Goal: Information Seeking & Learning: Learn about a topic

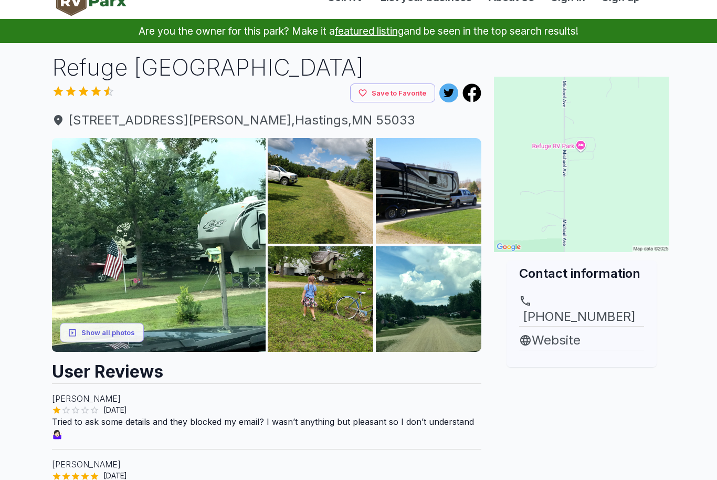
scroll to position [22, 0]
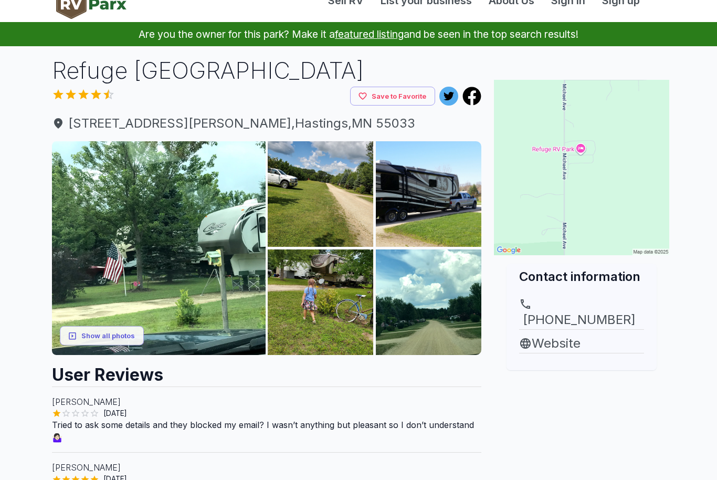
click at [132, 215] on img at bounding box center [159, 248] width 214 height 214
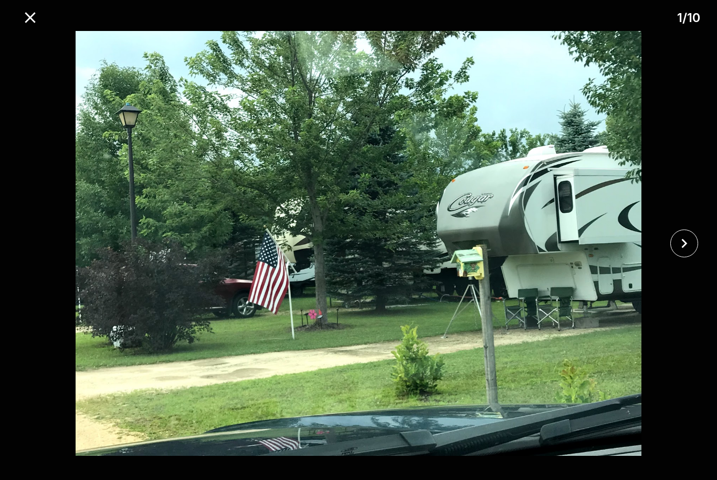
click at [687, 241] on icon "close" at bounding box center [684, 243] width 18 height 18
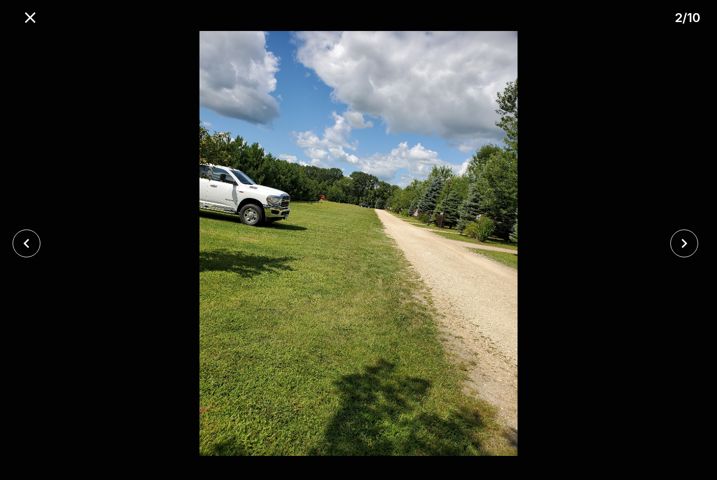
click at [691, 244] on icon "close" at bounding box center [684, 243] width 18 height 18
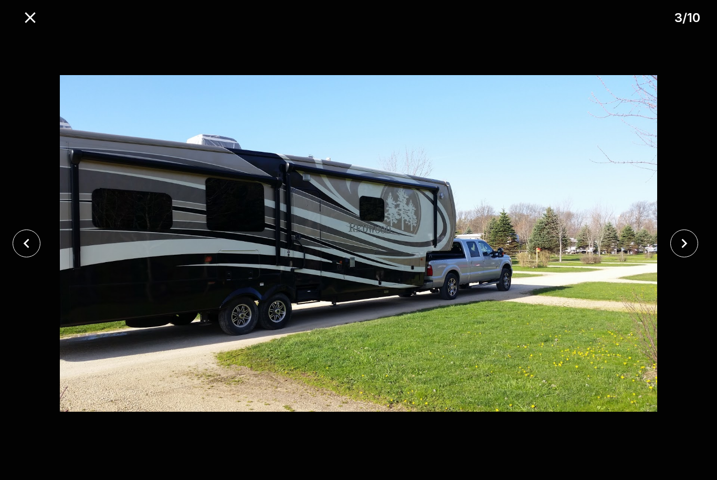
click at [691, 247] on icon "close" at bounding box center [684, 243] width 18 height 18
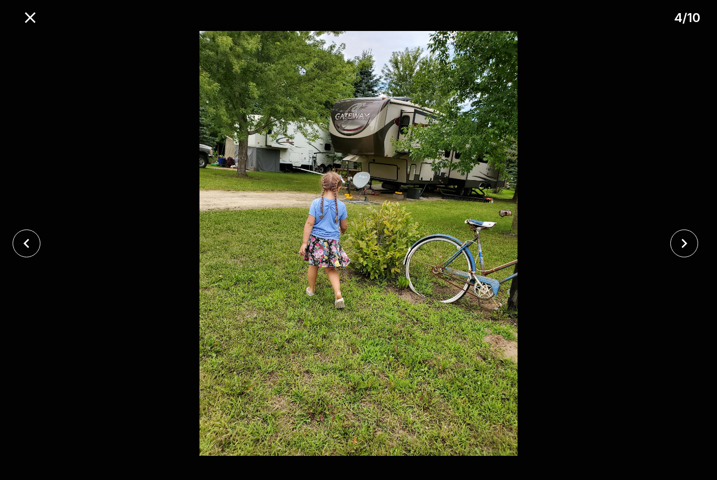
click at [685, 241] on icon "close" at bounding box center [684, 243] width 18 height 18
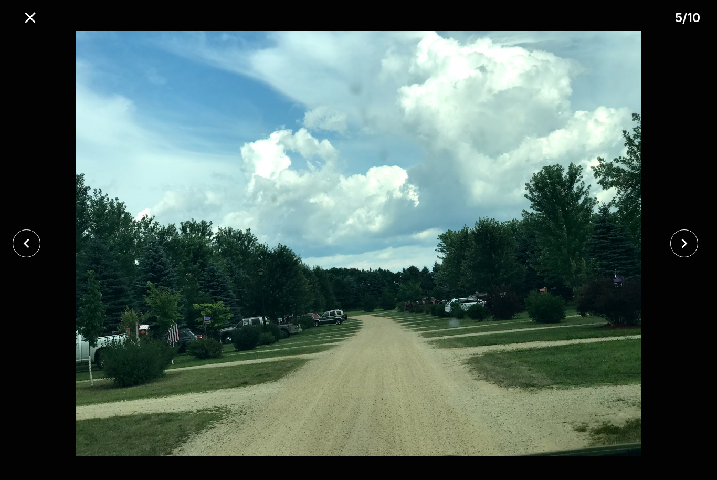
click at [688, 239] on icon "close" at bounding box center [684, 243] width 18 height 18
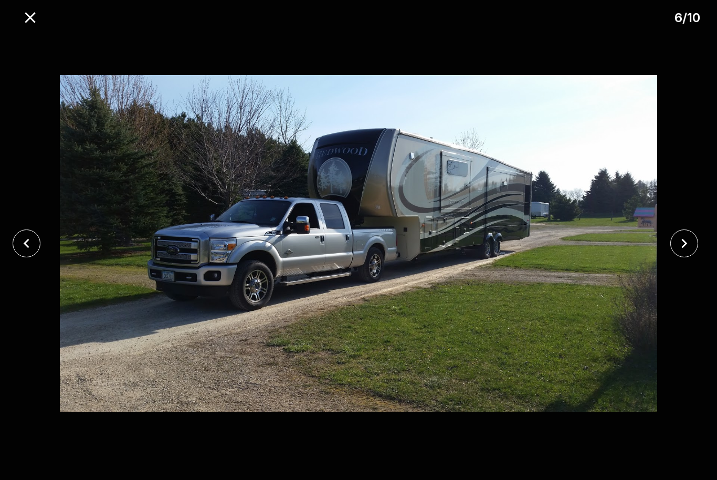
click at [687, 240] on icon "close" at bounding box center [684, 243] width 18 height 18
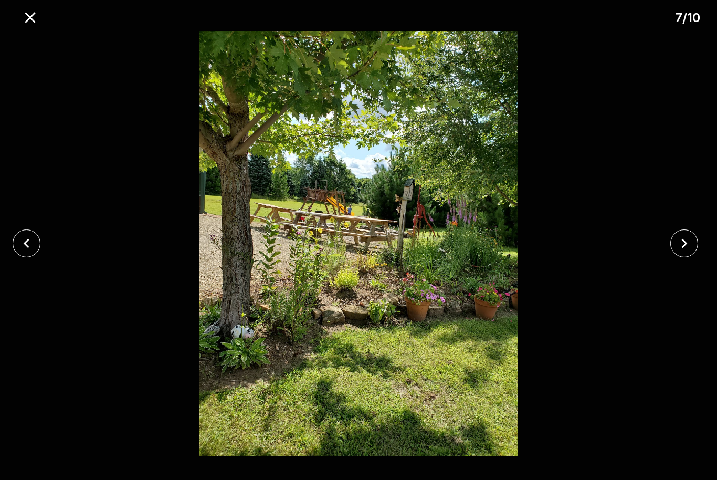
click at [688, 241] on icon "close" at bounding box center [684, 243] width 18 height 18
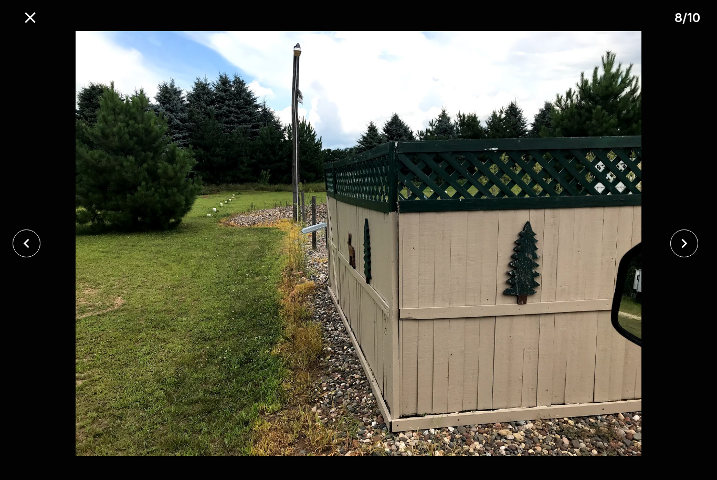
click at [686, 243] on icon "close" at bounding box center [685, 243] width 6 height 9
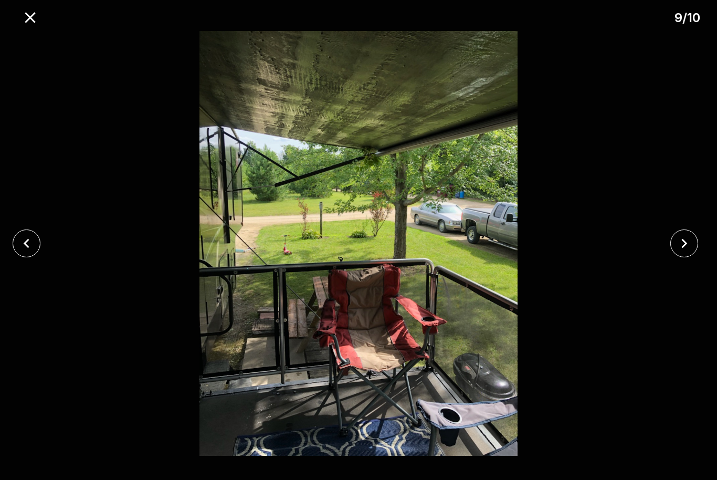
click at [687, 241] on icon "close" at bounding box center [684, 243] width 18 height 18
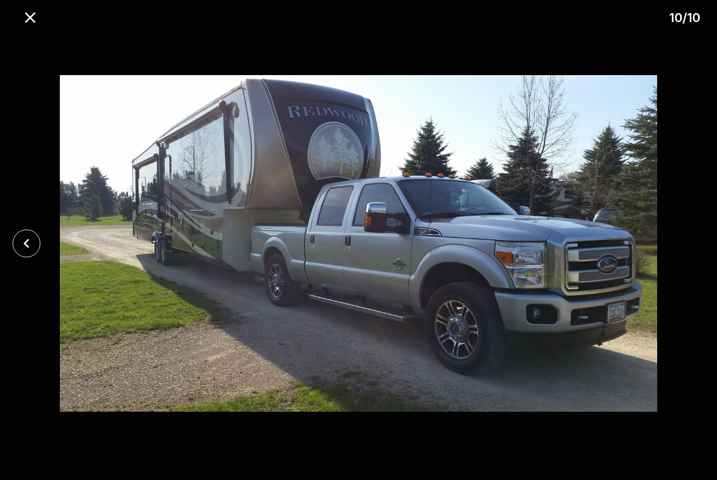
click at [30, 12] on icon "close" at bounding box center [30, 17] width 18 height 18
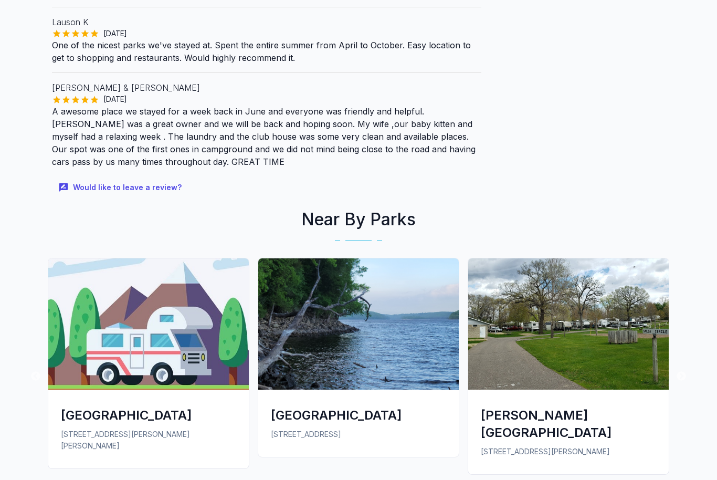
scroll to position [588, 0]
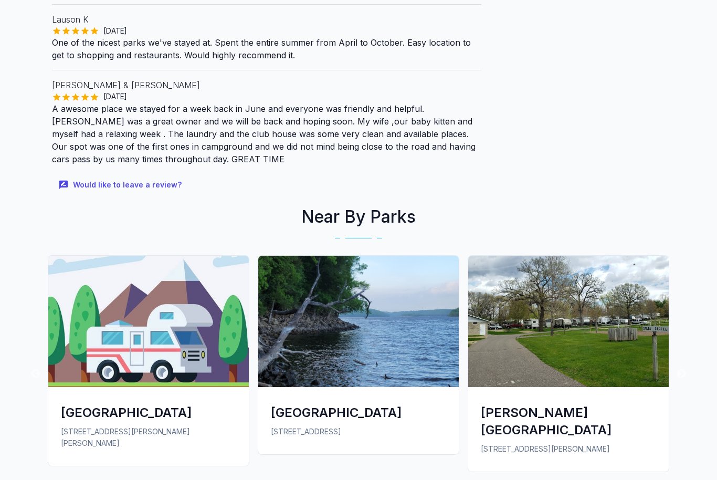
click at [225, 286] on img at bounding box center [148, 321] width 201 height 131
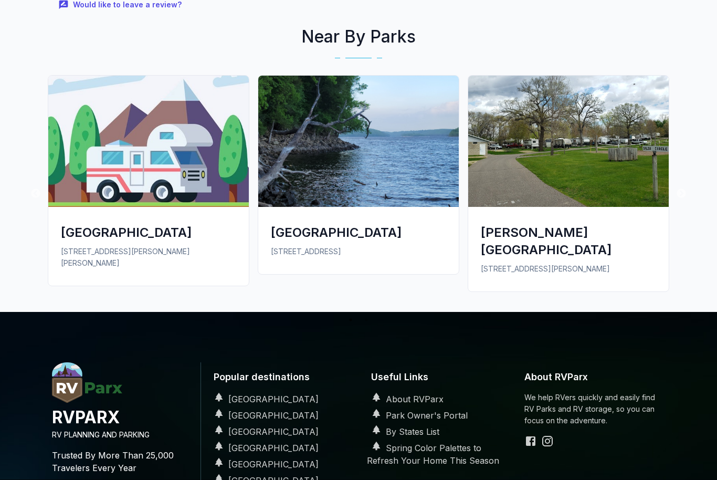
scroll to position [763, 0]
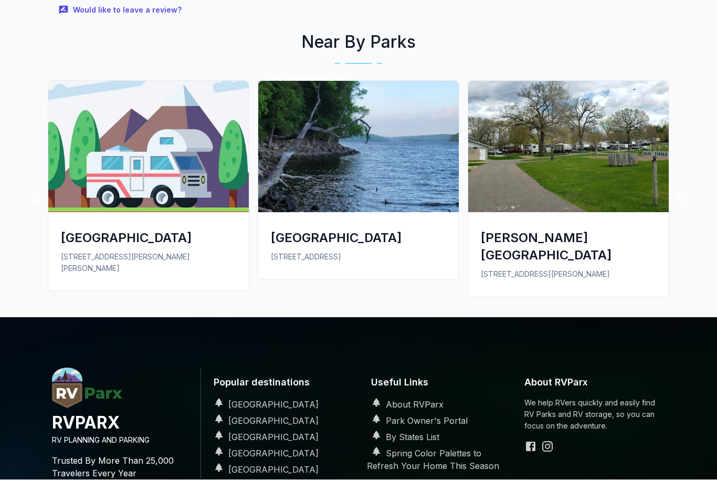
click at [316, 189] on img at bounding box center [358, 146] width 201 height 131
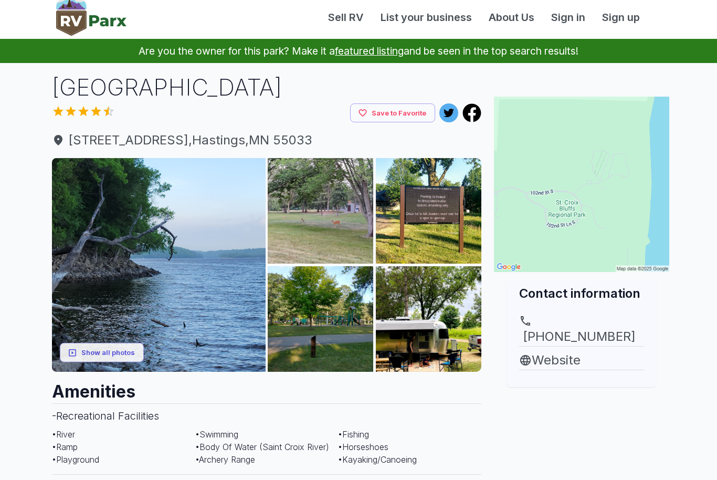
scroll to position [5, 0]
click at [307, 220] on img at bounding box center [321, 211] width 106 height 106
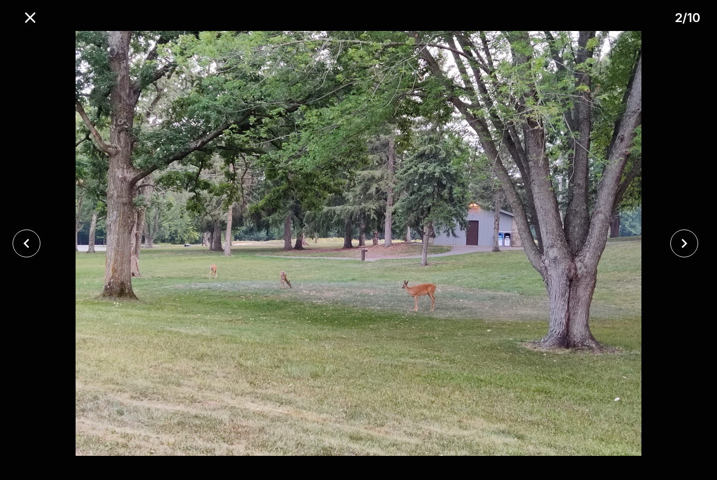
click at [682, 243] on icon "close" at bounding box center [684, 243] width 18 height 18
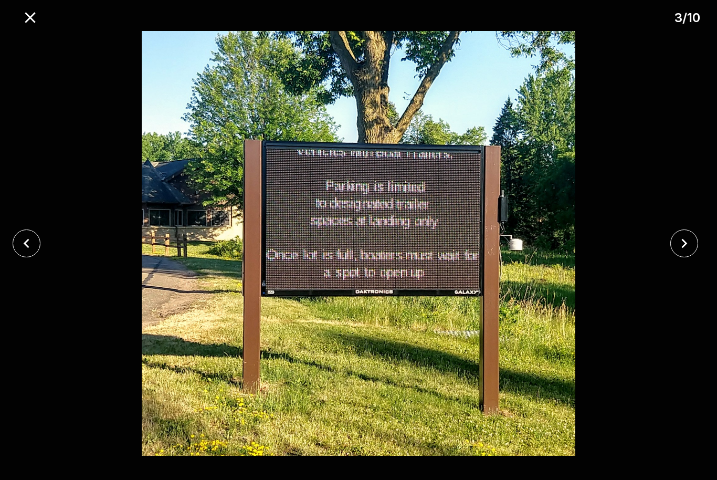
click at [688, 239] on icon "close" at bounding box center [684, 243] width 18 height 18
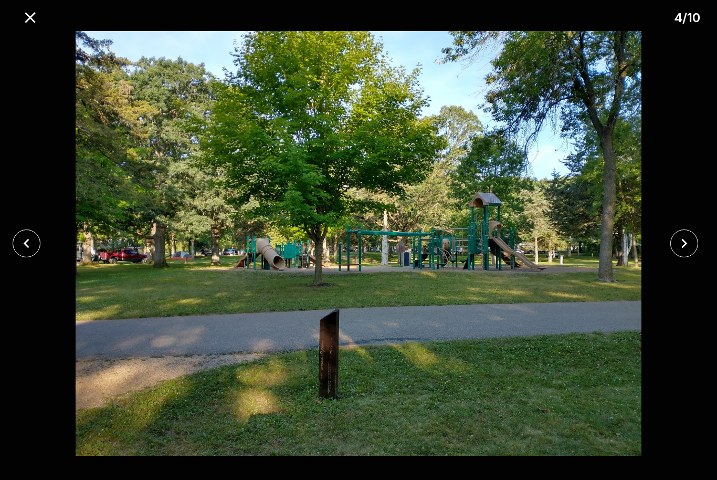
click at [683, 241] on icon "close" at bounding box center [685, 243] width 6 height 9
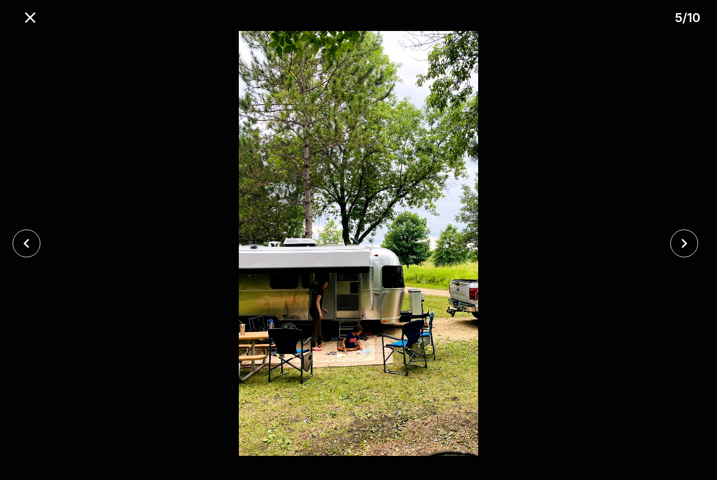
click at [687, 239] on icon "close" at bounding box center [684, 243] width 18 height 18
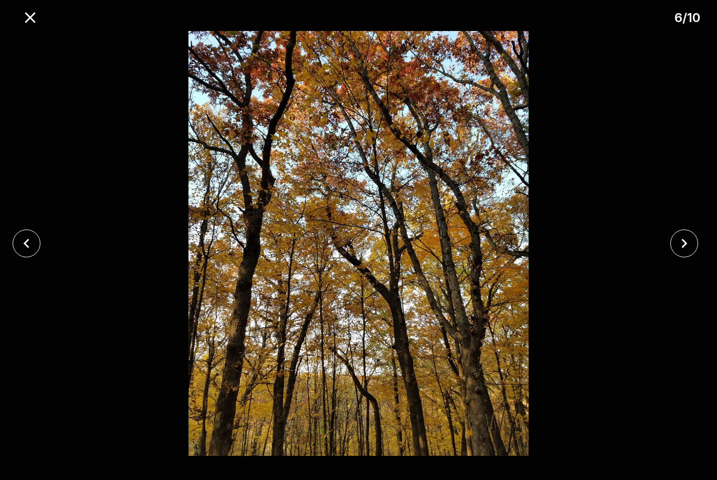
click at [685, 241] on icon "close" at bounding box center [684, 243] width 18 height 18
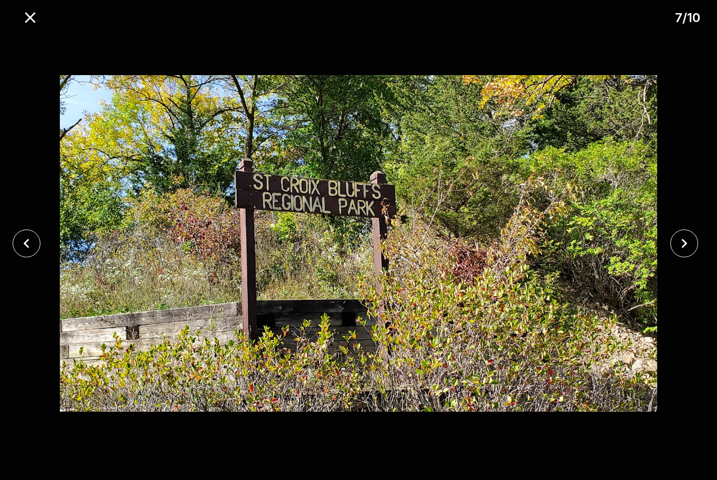
click at [686, 241] on icon "close" at bounding box center [684, 243] width 18 height 18
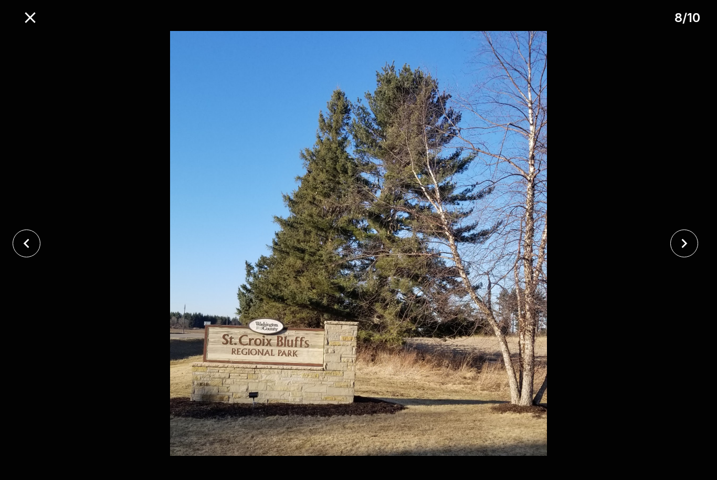
click at [687, 238] on icon "close" at bounding box center [684, 243] width 18 height 18
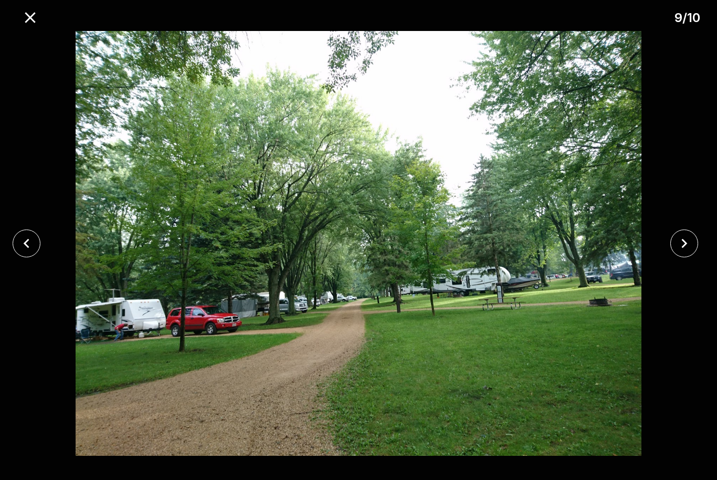
click at [687, 243] on icon "close" at bounding box center [684, 243] width 18 height 18
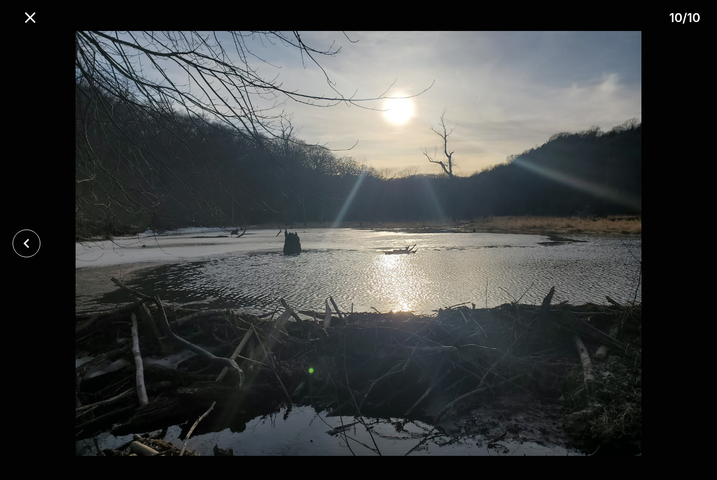
click at [28, 243] on icon "close" at bounding box center [26, 243] width 18 height 18
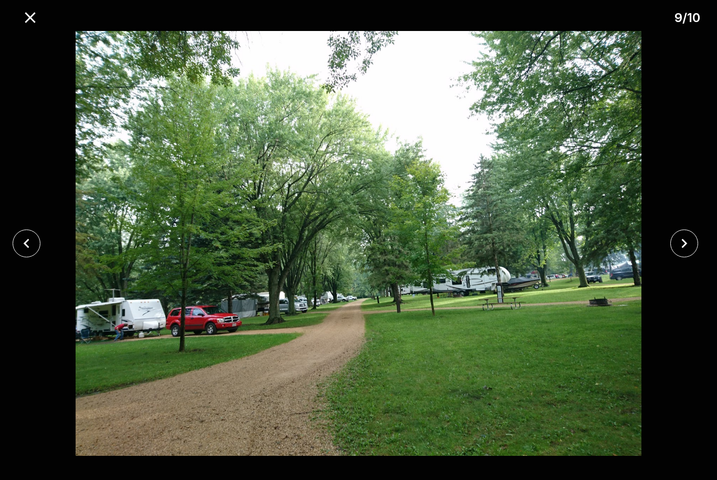
click at [30, 17] on icon "close" at bounding box center [30, 17] width 11 height 11
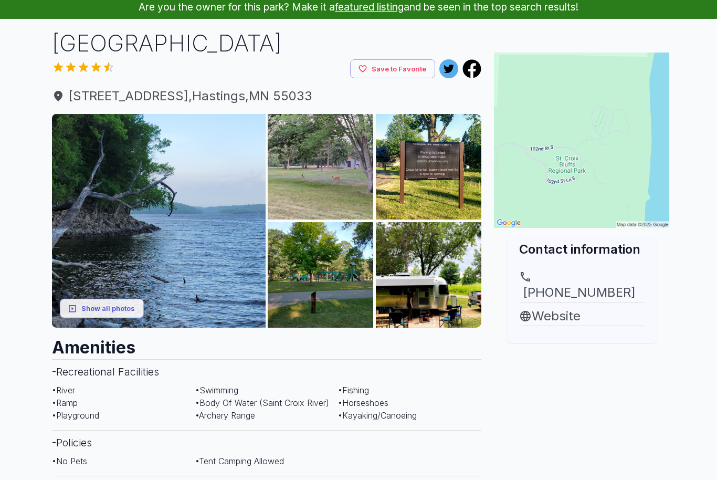
scroll to position [0, 0]
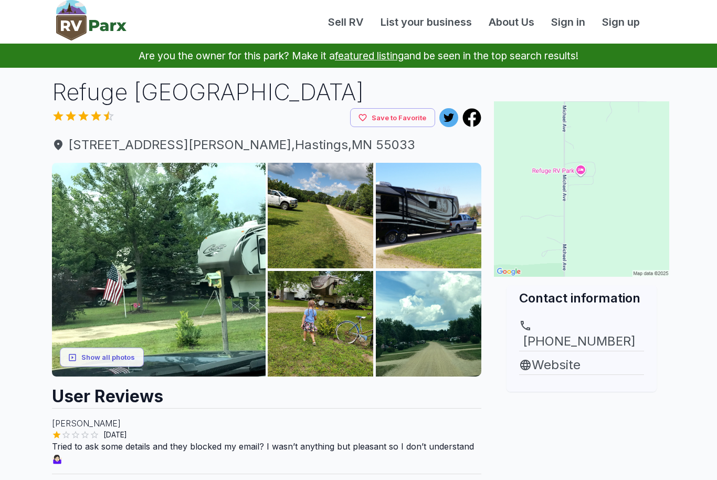
scroll to position [611, 0]
